Goal: Check status: Check status

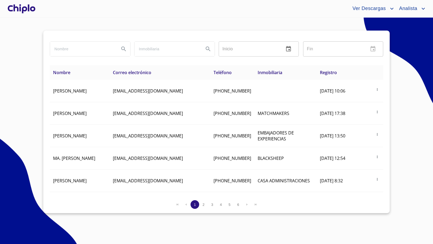
click at [28, 10] on div at bounding box center [22, 8] width 30 height 17
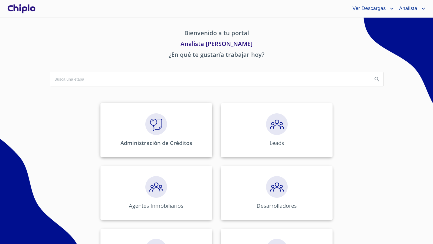
click at [158, 129] on img at bounding box center [156, 124] width 22 height 22
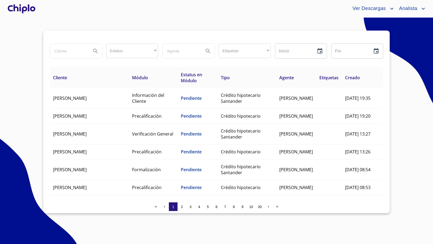
click at [71, 51] on input "search" at bounding box center [68, 51] width 37 height 15
type input "a"
type input "evy"
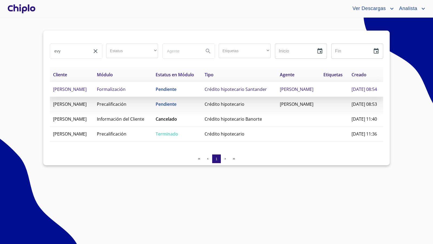
click at [201, 88] on td "Pendiente" at bounding box center [176, 89] width 49 height 15
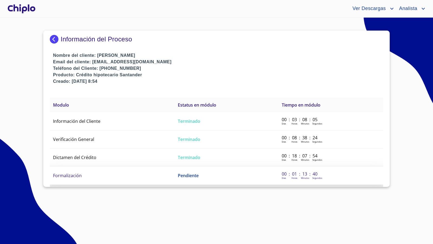
click at [108, 173] on td "Formalización" at bounding box center [112, 176] width 125 height 18
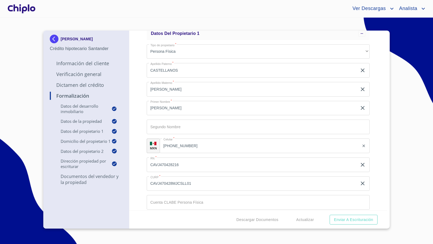
scroll to position [207, 0]
click at [377, 132] on div "Formalización Datos del Desarrollo Inmobiliario Proyecto Inmobiliario ​ Datos d…" at bounding box center [258, 121] width 258 height 180
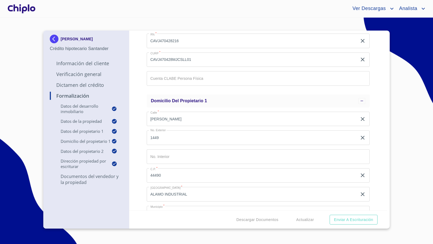
scroll to position [0, 0]
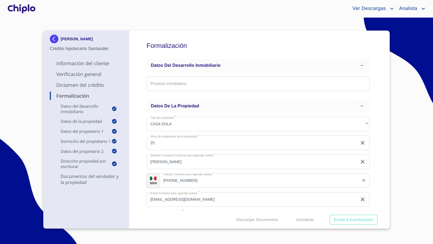
click at [22, 10] on div at bounding box center [22, 8] width 30 height 17
